Goal: Check status: Check status

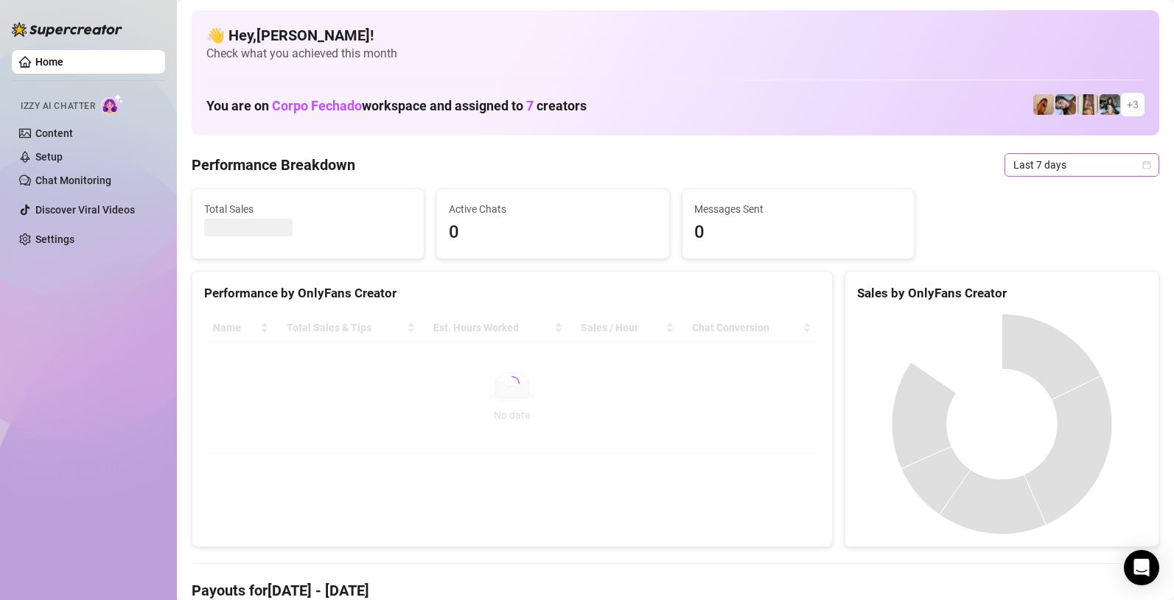
click at [1148, 167] on icon "calendar" at bounding box center [1146, 165] width 9 height 9
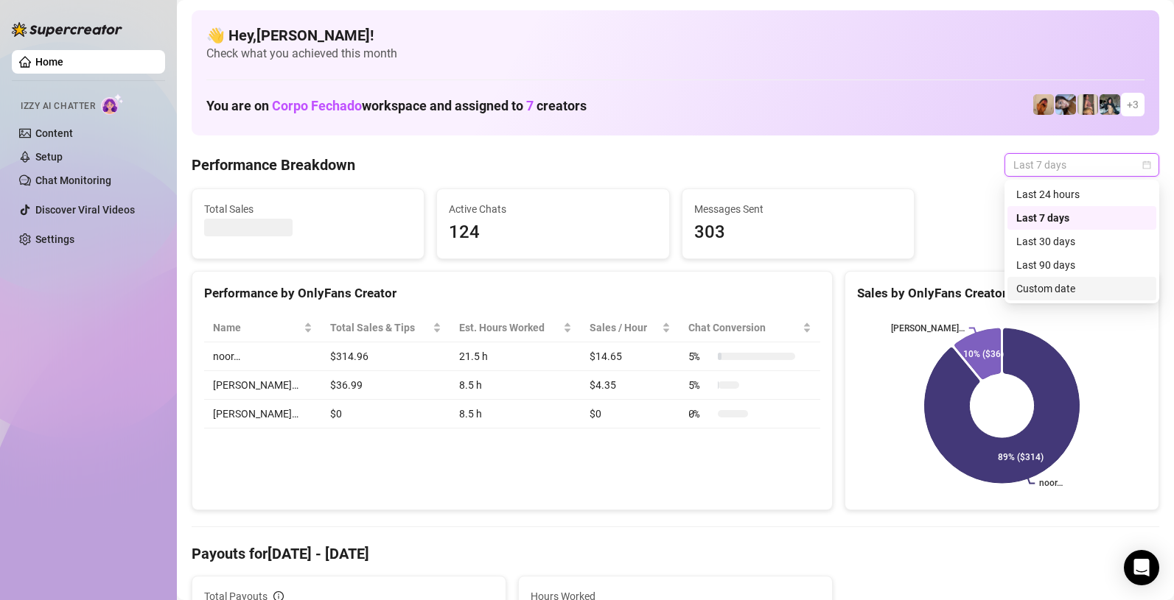
click at [1053, 291] on div "Custom date" at bounding box center [1081, 289] width 131 height 16
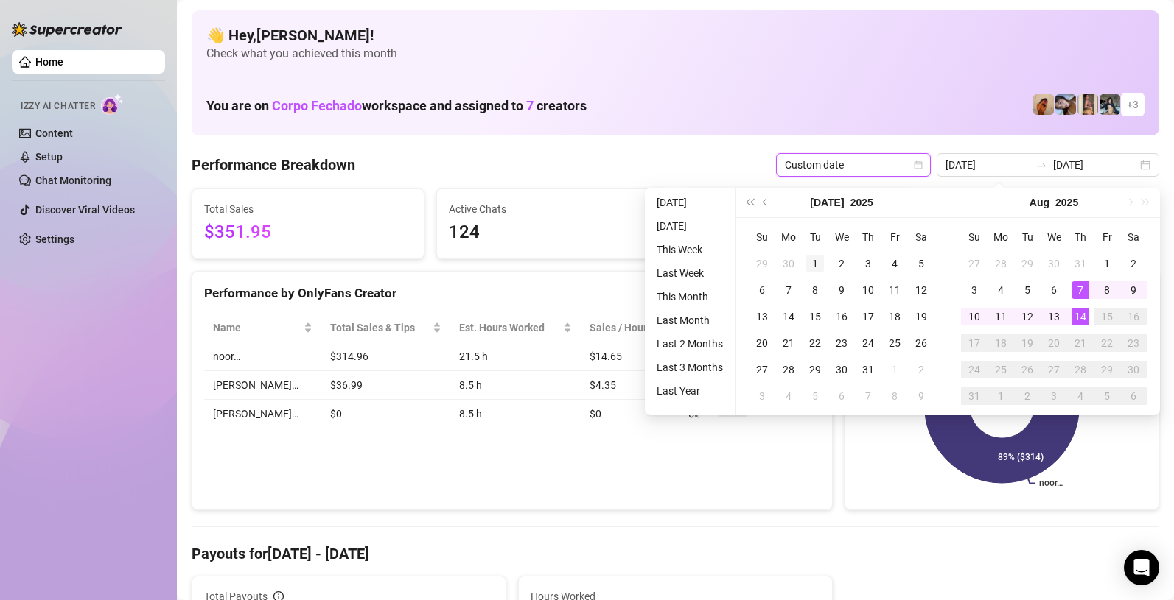
type input "[DATE]"
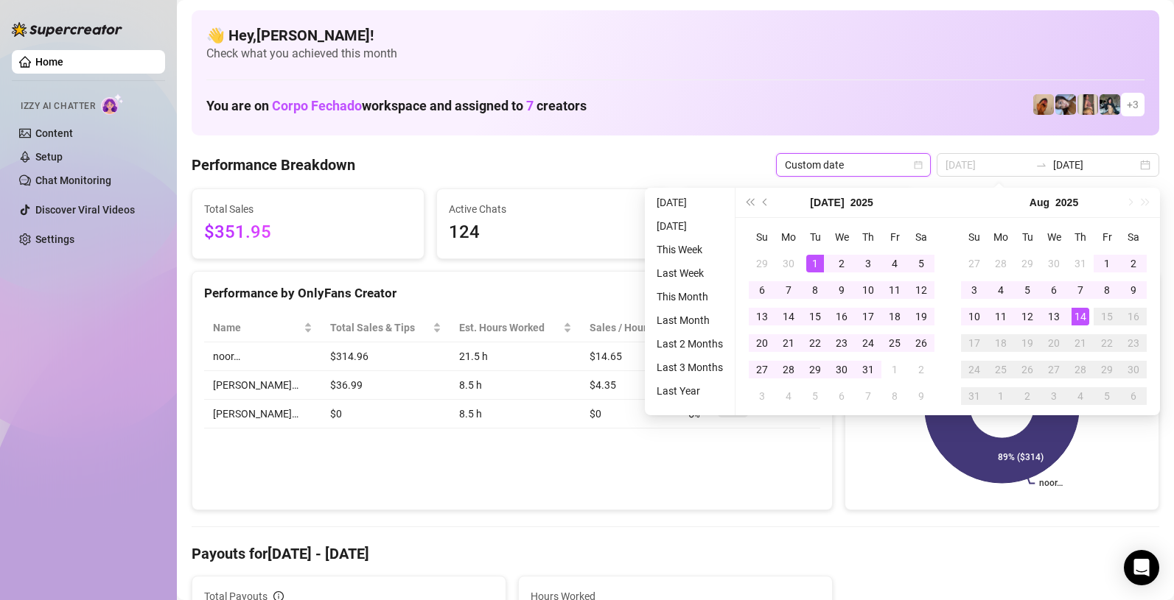
click at [817, 261] on div "1" at bounding box center [815, 264] width 18 height 18
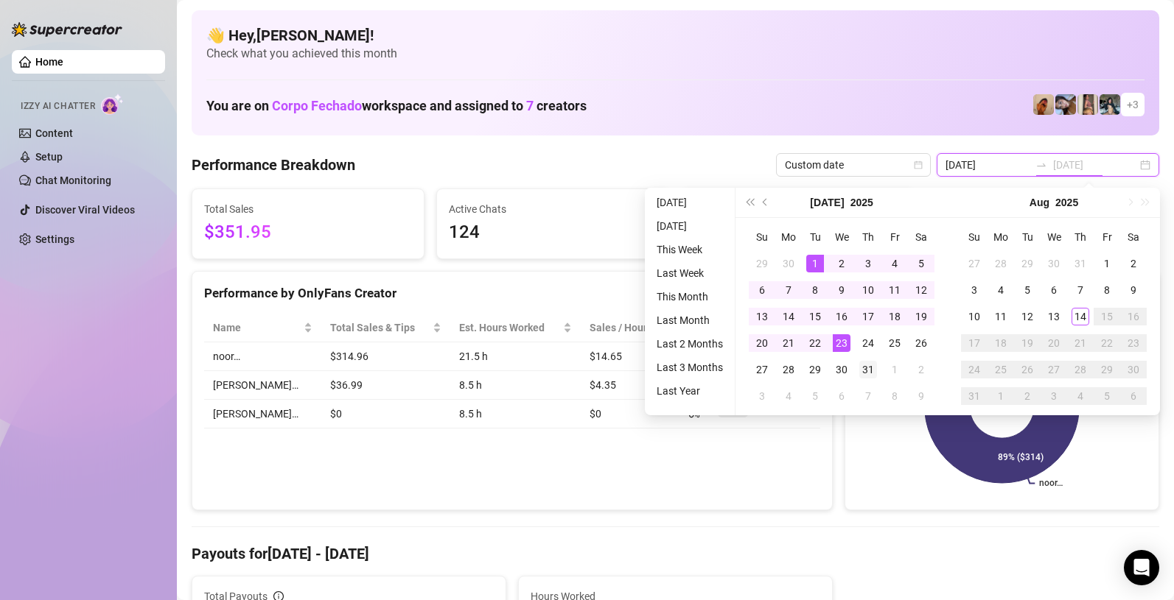
type input "[DATE]"
click at [863, 366] on div "31" at bounding box center [868, 370] width 18 height 18
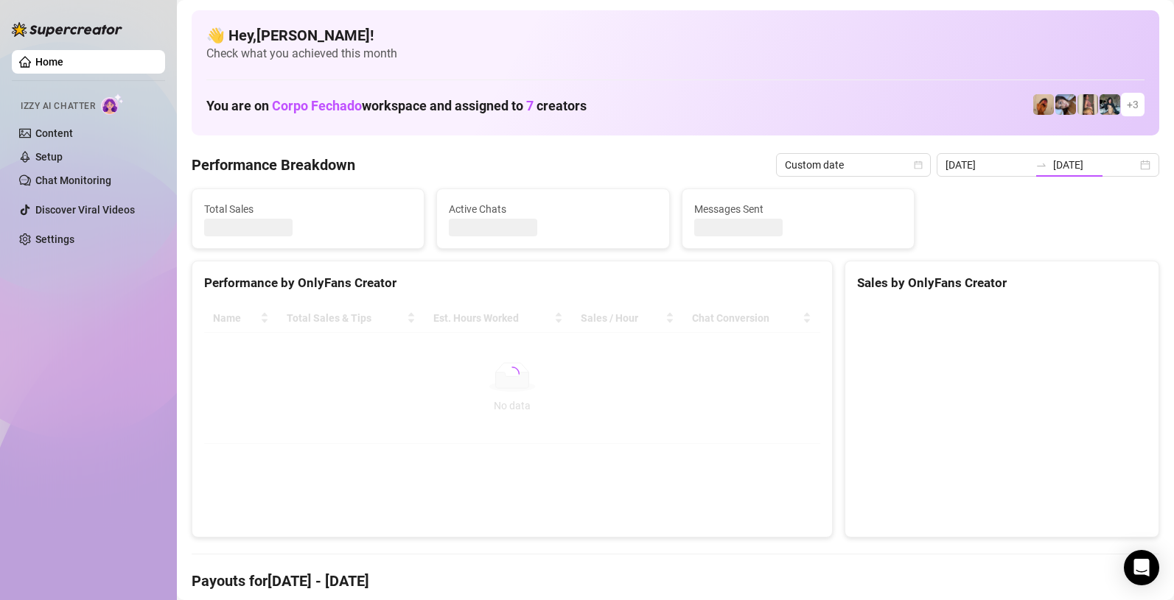
type input "[DATE]"
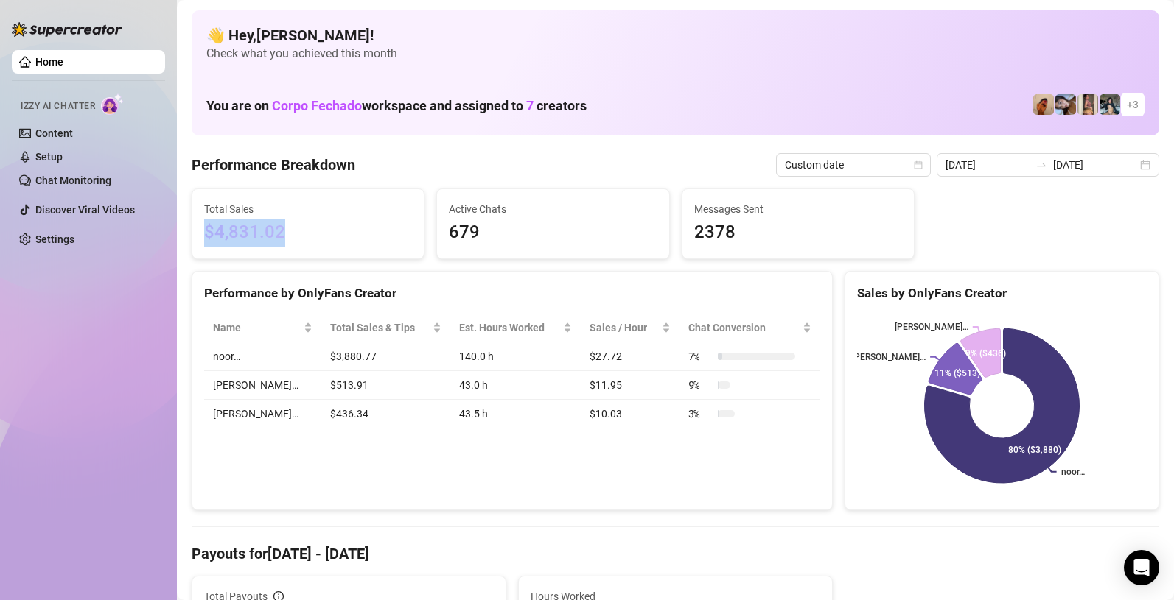
drag, startPoint x: 203, startPoint y: 231, endPoint x: 289, endPoint y: 238, distance: 85.7
click at [289, 238] on span "$4,831.02" at bounding box center [308, 233] width 208 height 28
copy span "$4,831.02"
